Goal: Task Accomplishment & Management: Manage account settings

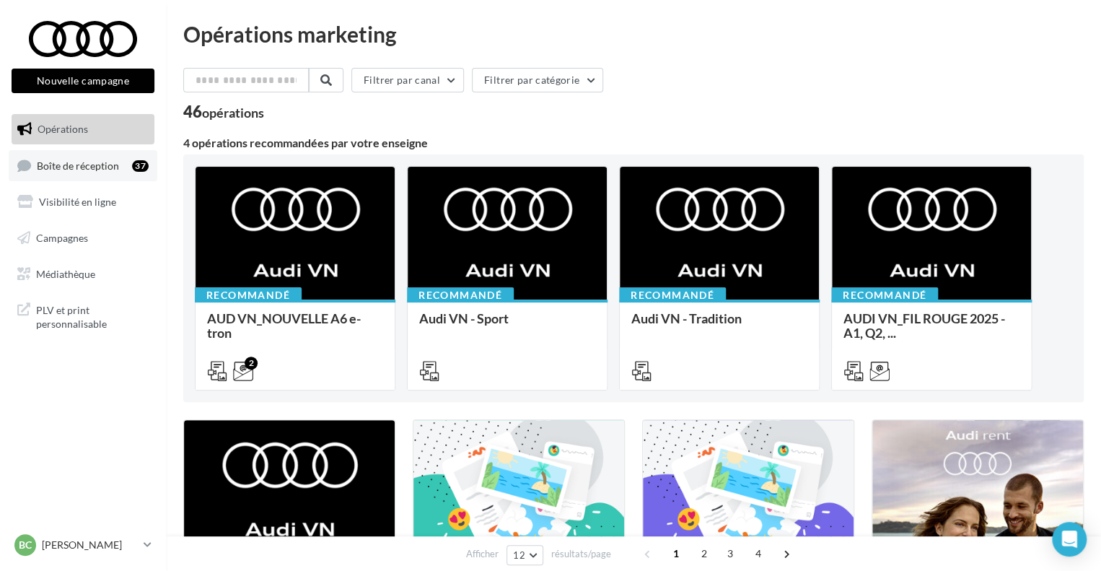
click at [100, 155] on link "Boîte de réception 37" at bounding box center [83, 165] width 149 height 31
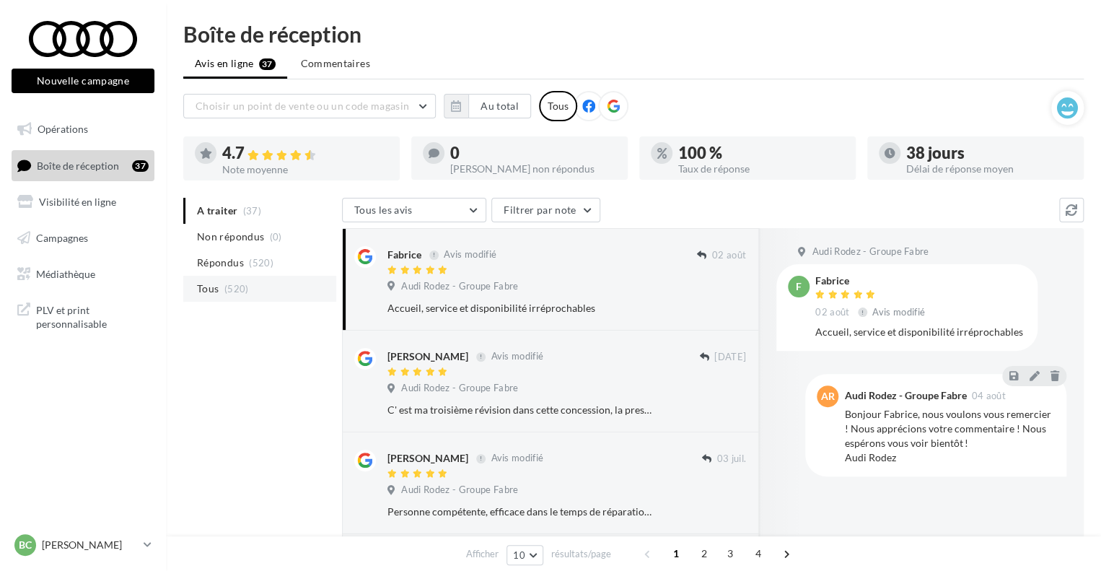
click at [256, 277] on li "Tous (520)" at bounding box center [259, 289] width 153 height 26
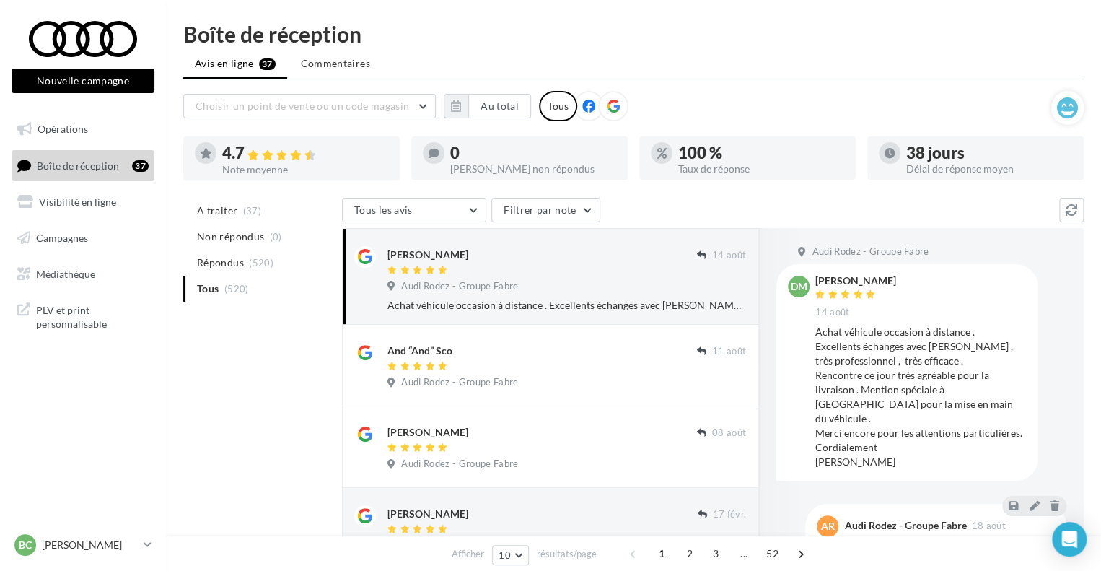
scroll to position [72, 0]
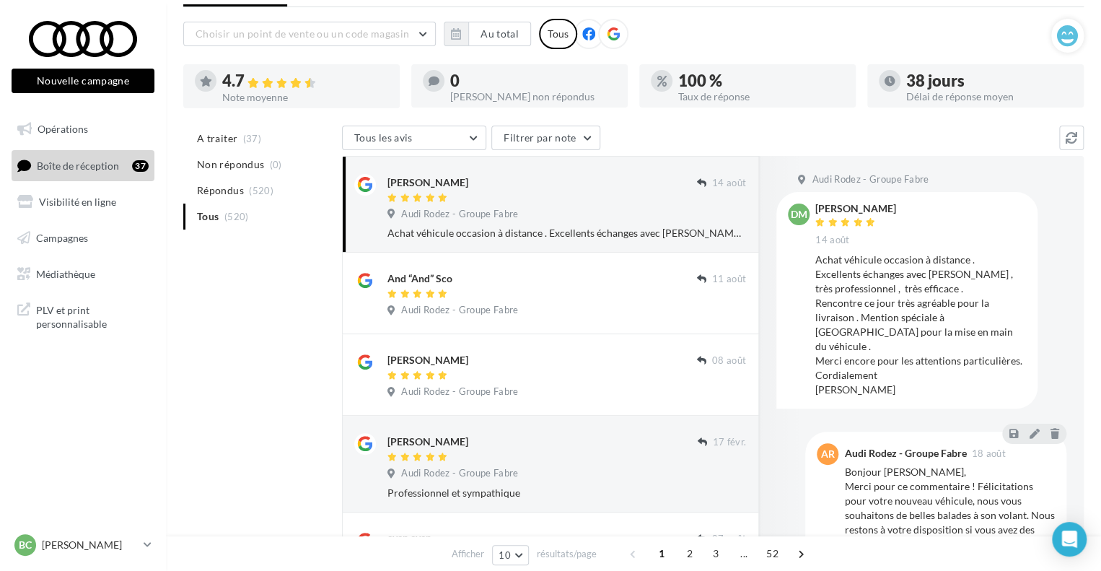
click at [229, 219] on ul "A traiter (37) Non répondus (0) Répondus (520) Tous (520)" at bounding box center [259, 178] width 153 height 104
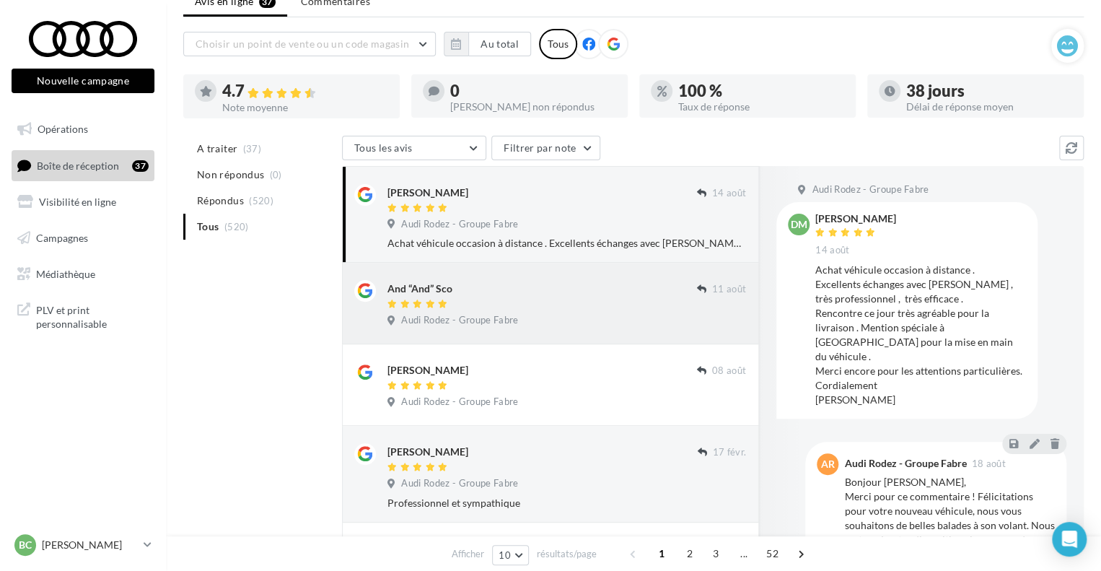
scroll to position [0, 0]
